Goal: Task Accomplishment & Management: Use online tool/utility

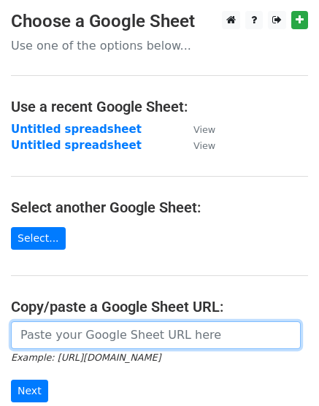
click at [182, 343] on input "url" at bounding box center [156, 336] width 290 height 28
paste input "https://docs.google.com/spreadsheets/d/1whsHrKXQh0qsCTWGqC51qudlwbp0E5BZze8IoI2…"
type input "https://docs.google.com/spreadsheets/d/1whsHrKXQh0qsCTWGqC51qudlwbp0E5BZze8IoI2…"
click at [11, 380] on input "Next" at bounding box center [29, 391] width 37 height 23
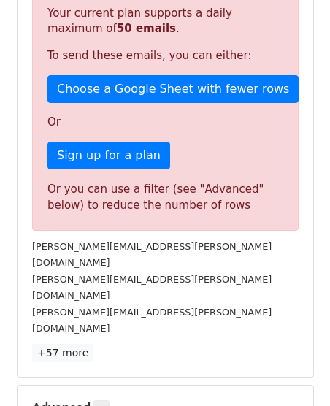
scroll to position [505, 0]
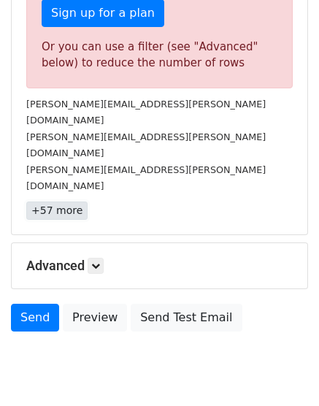
click at [65, 202] on link "+57 more" at bounding box center [56, 211] width 61 height 18
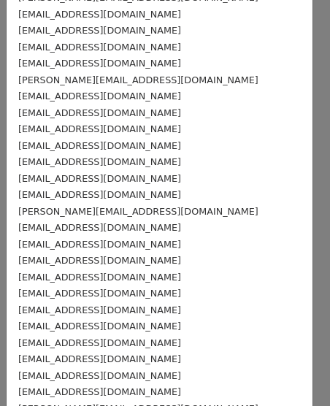
scroll to position [713, 0]
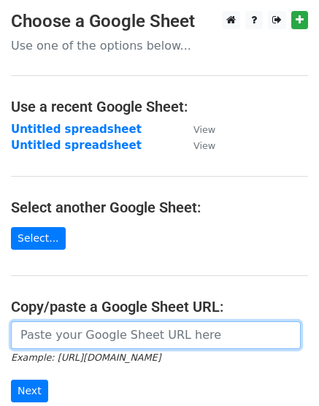
click at [131, 338] on input "url" at bounding box center [156, 336] width 290 height 28
paste input "https://docs.google.com/spreadsheets/d/1q5V7yS3XEEkxHC5fskXKNdwHBd3QK798zzg02zw…"
type input "https://docs.google.com/spreadsheets/d/1q5V7yS3XEEkxHC5fskXKNdwHBd3QK798zzg02zw…"
click at [11, 380] on input "Next" at bounding box center [29, 391] width 37 height 23
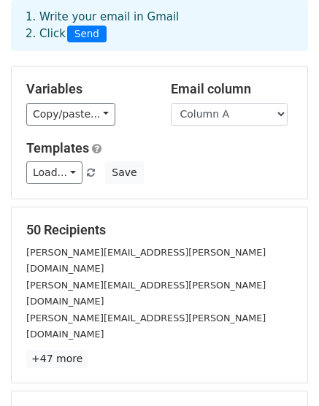
scroll to position [219, 0]
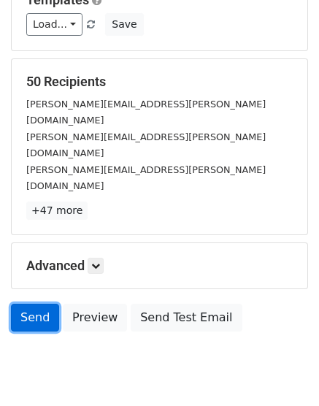
click at [26, 304] on link "Send" at bounding box center [35, 318] width 48 height 28
